Goal: Task Accomplishment & Management: Use online tool/utility

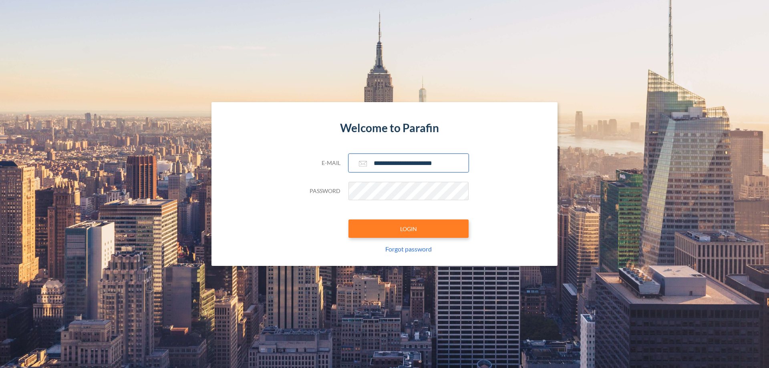
type input "**********"
click at [409, 229] on button "LOGIN" at bounding box center [409, 229] width 120 height 18
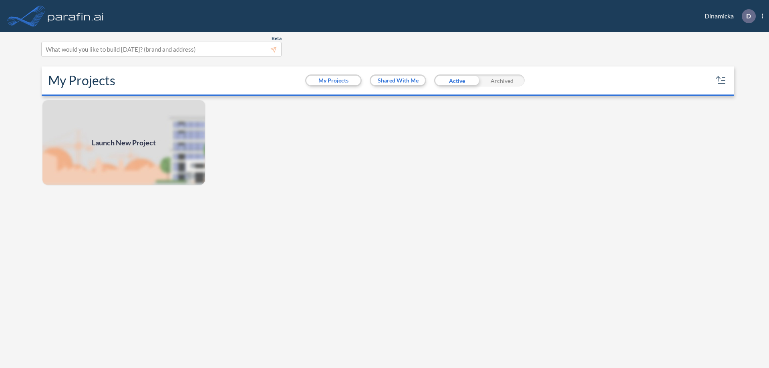
scroll to position [2, 0]
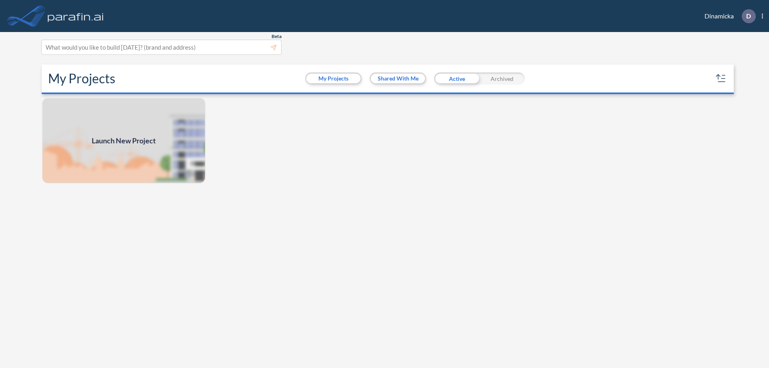
click at [124, 141] on span "Launch New Project" at bounding box center [124, 140] width 64 height 11
